Goal: Find specific page/section: Find specific page/section

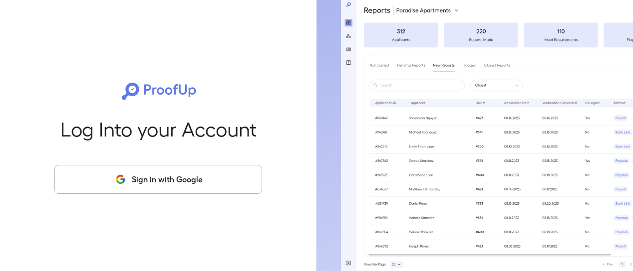
click at [214, 182] on button "Sign in with Google" at bounding box center [158, 179] width 208 height 29
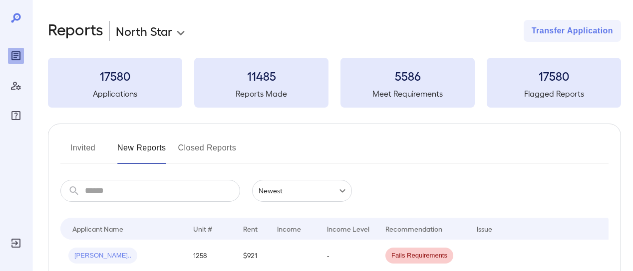
drag, startPoint x: 72, startPoint y: 144, endPoint x: 82, endPoint y: 143, distance: 9.5
click at [73, 144] on button "Invited" at bounding box center [82, 152] width 45 height 24
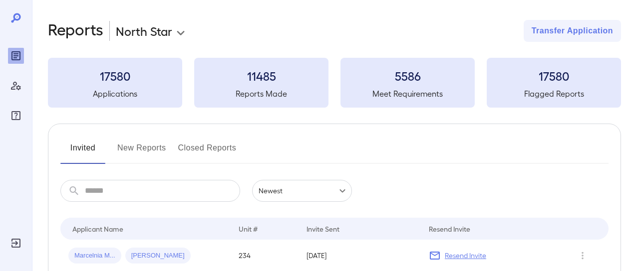
click at [400, 78] on h3 "5586" at bounding box center [407, 76] width 134 height 16
click at [404, 83] on h3 "5586" at bounding box center [407, 76] width 134 height 16
click at [275, 91] on h5 "Reports Made" at bounding box center [261, 94] width 134 height 12
click at [115, 74] on h3 "17580" at bounding box center [115, 76] width 134 height 16
